Goal: Navigation & Orientation: Find specific page/section

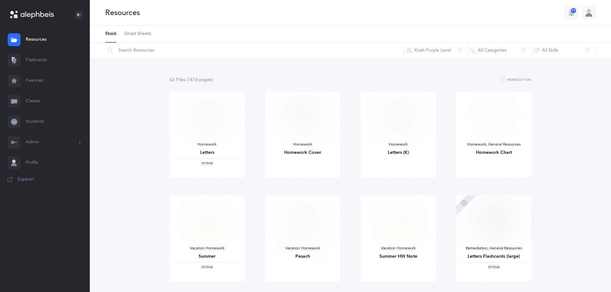
click at [45, 103] on link "Classes" at bounding box center [45, 101] width 90 height 21
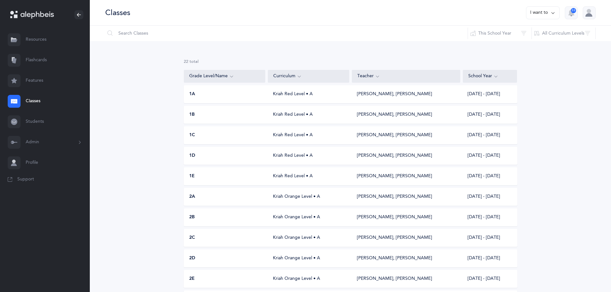
click at [40, 123] on link "Students" at bounding box center [45, 122] width 90 height 21
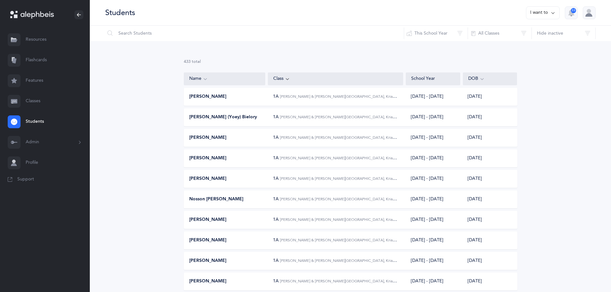
click at [35, 99] on link "Classes" at bounding box center [45, 101] width 90 height 21
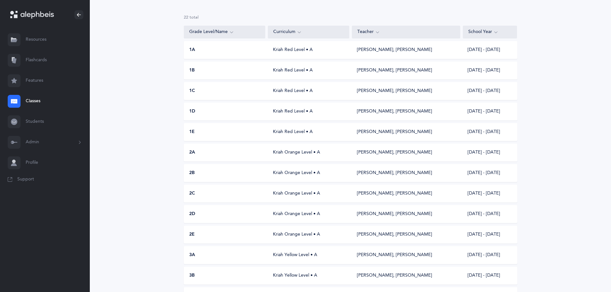
scroll to position [34, 0]
